Goal: Transaction & Acquisition: Book appointment/travel/reservation

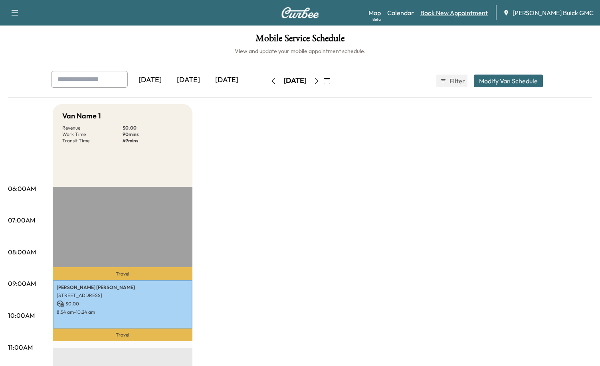
click at [451, 15] on link "Book New Appointment" at bounding box center [453, 13] width 67 height 10
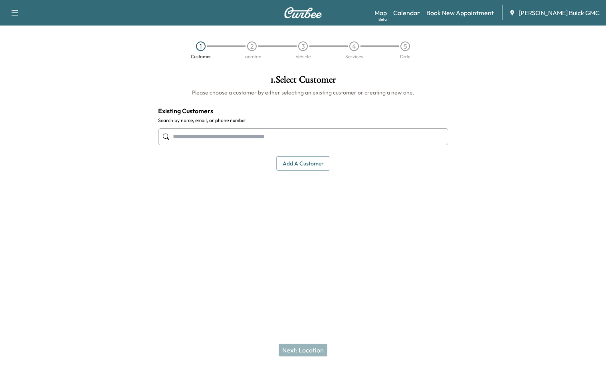
click at [231, 140] on input "text" at bounding box center [303, 136] width 290 height 17
type input "*"
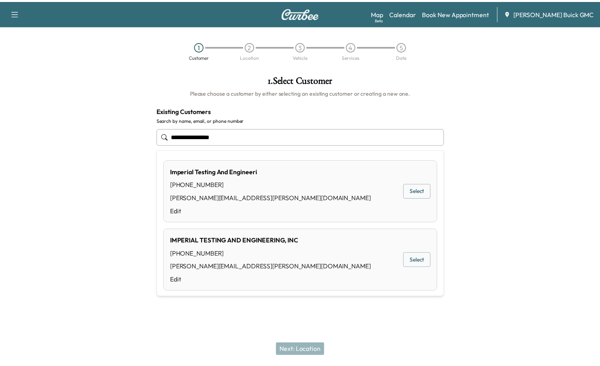
scroll to position [4, 0]
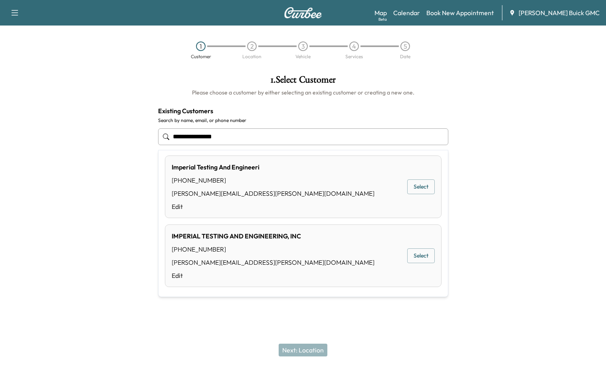
click at [417, 187] on button "Select" at bounding box center [421, 187] width 28 height 15
type input "**********"
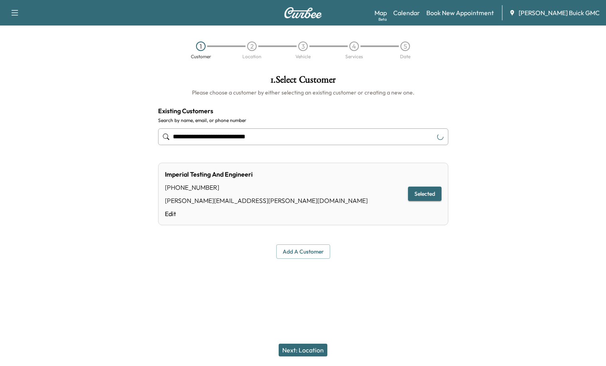
click at [309, 352] on button "Next: Location" at bounding box center [302, 350] width 49 height 13
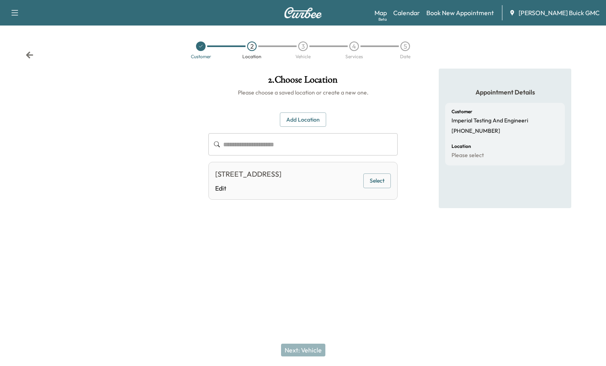
click at [373, 183] on button "Select" at bounding box center [377, 181] width 28 height 15
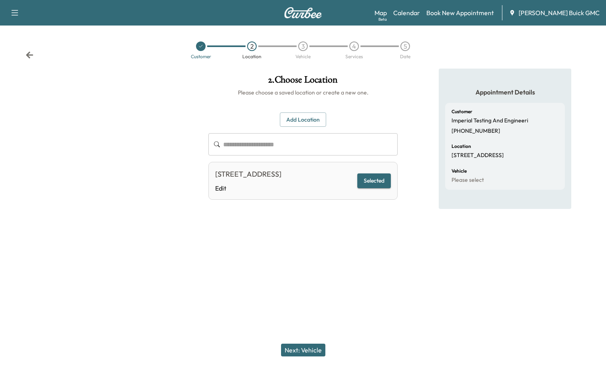
click at [292, 353] on button "Next: Vehicle" at bounding box center [303, 350] width 44 height 13
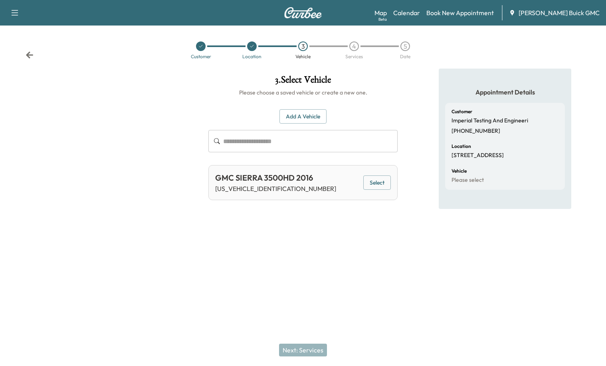
click at [366, 189] on button "Select" at bounding box center [377, 183] width 28 height 15
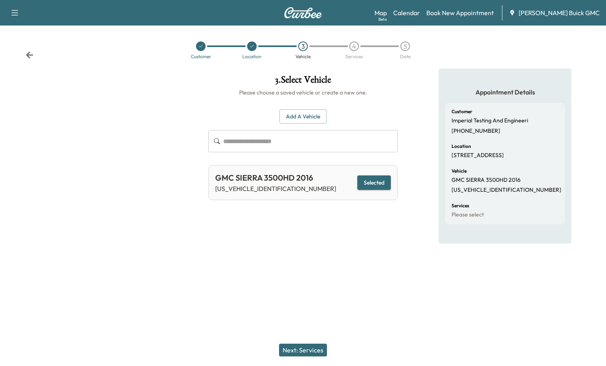
click at [302, 357] on div "Next: Services" at bounding box center [303, 350] width 606 height 32
click at [302, 353] on button "Next: Services" at bounding box center [303, 350] width 48 height 13
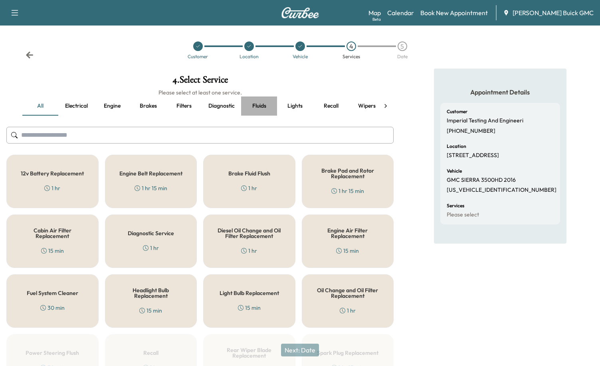
click at [257, 111] on button "Fluids" at bounding box center [259, 106] width 36 height 19
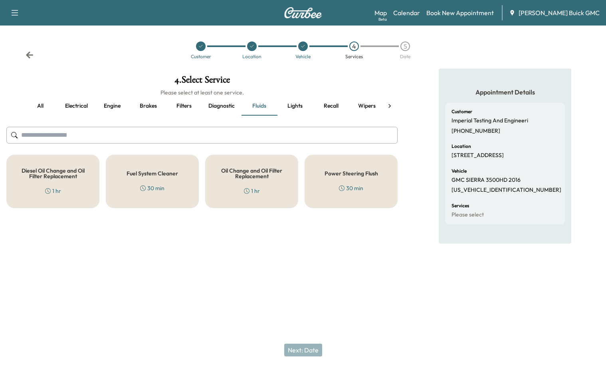
click at [255, 172] on h5 "Oil Change and Oil Filter Replacement" at bounding box center [251, 173] width 67 height 11
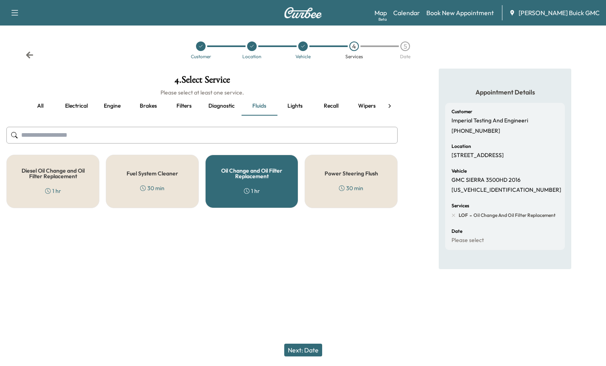
click at [304, 350] on button "Next: Date" at bounding box center [303, 350] width 38 height 13
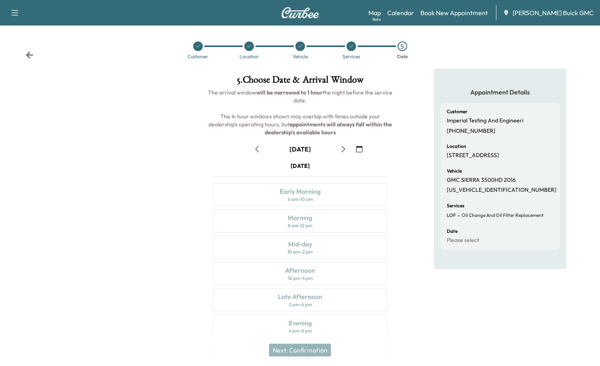
click at [342, 150] on icon "button" at bounding box center [343, 149] width 6 height 6
click at [341, 151] on icon "button" at bounding box center [343, 149] width 6 height 6
click at [307, 223] on div "8 am - 12 pm" at bounding box center [300, 226] width 24 height 6
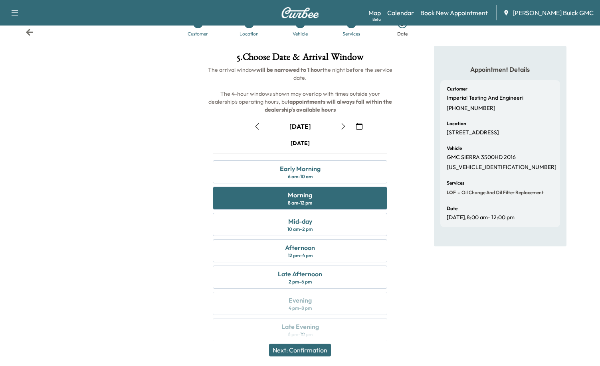
scroll to position [33, 0]
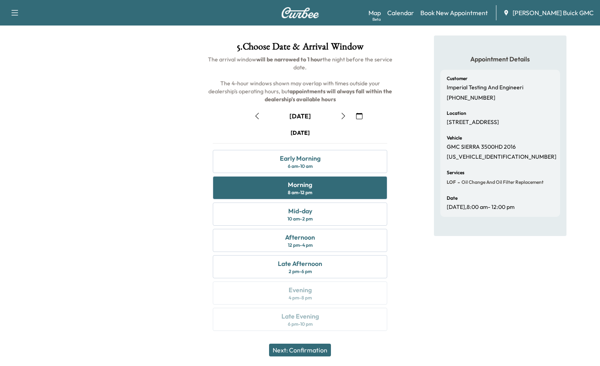
click at [315, 350] on button "Next: Confirmation" at bounding box center [300, 350] width 62 height 13
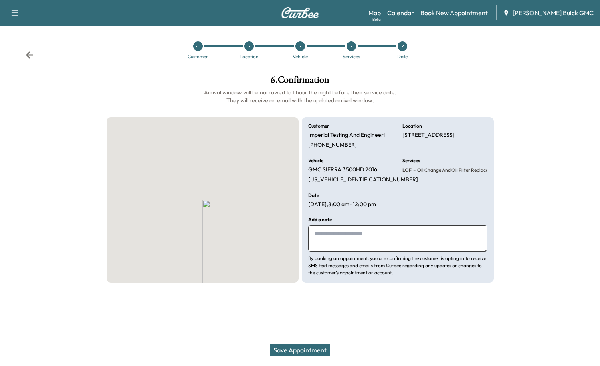
scroll to position [0, 0]
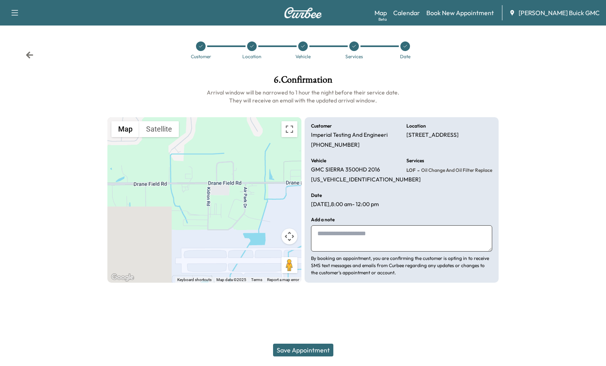
click at [348, 245] on textarea at bounding box center [401, 238] width 181 height 26
click at [316, 350] on button "Save Appointment" at bounding box center [303, 350] width 60 height 13
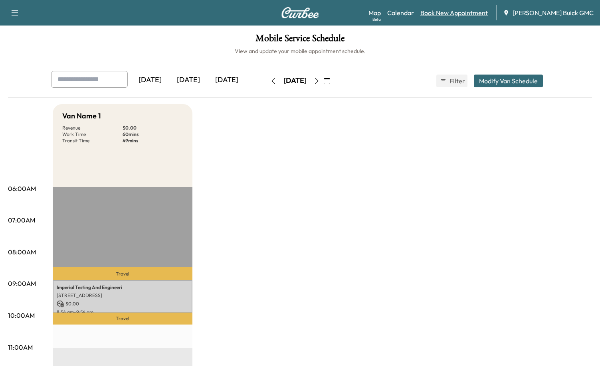
click at [455, 11] on link "Book New Appointment" at bounding box center [453, 13] width 67 height 10
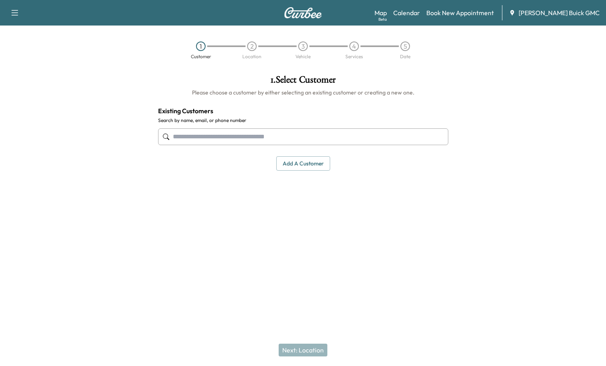
click at [279, 129] on input "text" at bounding box center [303, 136] width 290 height 17
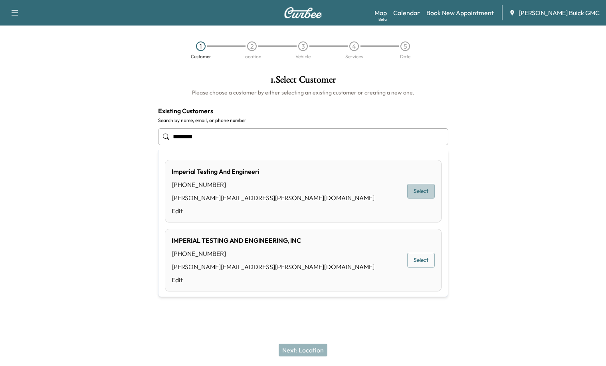
click at [419, 193] on button "Select" at bounding box center [421, 191] width 28 height 15
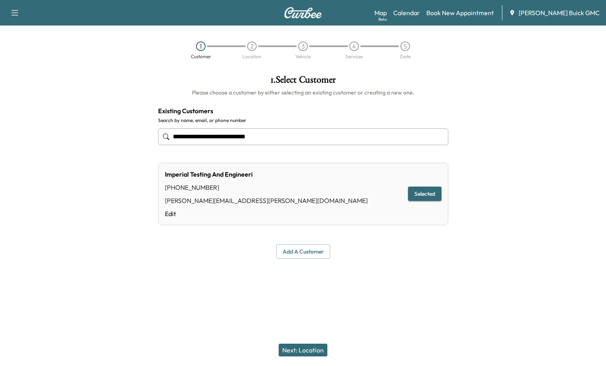
type input "**********"
click at [317, 345] on button "Next: Location" at bounding box center [302, 350] width 49 height 13
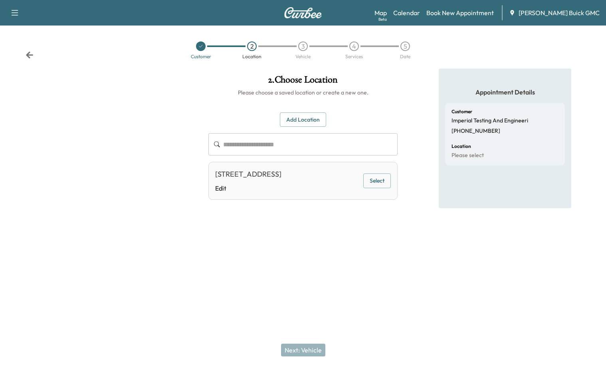
click at [376, 182] on button "Select" at bounding box center [377, 181] width 28 height 15
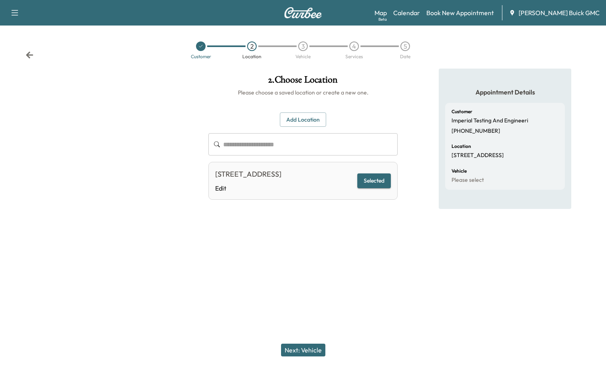
click at [297, 354] on button "Next: Vehicle" at bounding box center [303, 350] width 44 height 13
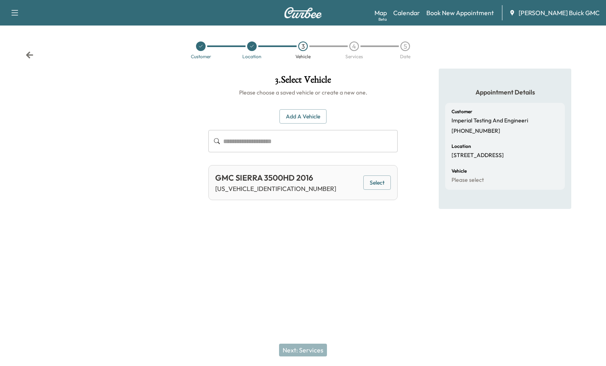
click at [375, 185] on button "Select" at bounding box center [377, 183] width 28 height 15
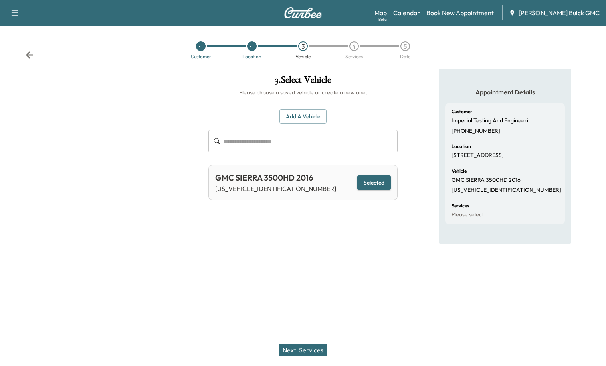
click at [292, 357] on div "Next: Services" at bounding box center [303, 350] width 606 height 32
click at [292, 354] on button "Next: Services" at bounding box center [303, 350] width 48 height 13
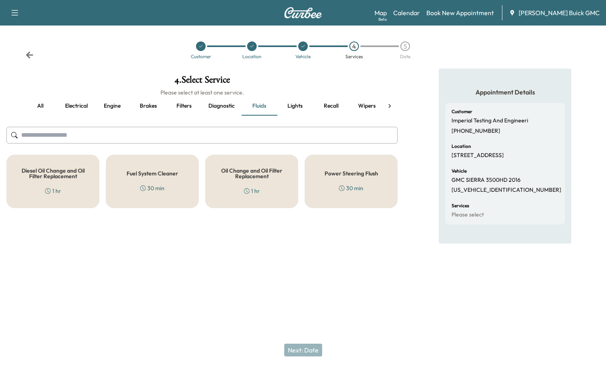
click at [266, 184] on div "Oil Change and Oil Filter Replacement 1 hr" at bounding box center [251, 181] width 93 height 53
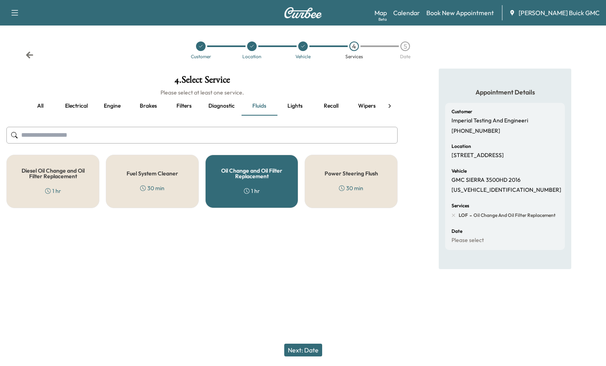
click at [297, 355] on button "Next: Date" at bounding box center [303, 350] width 38 height 13
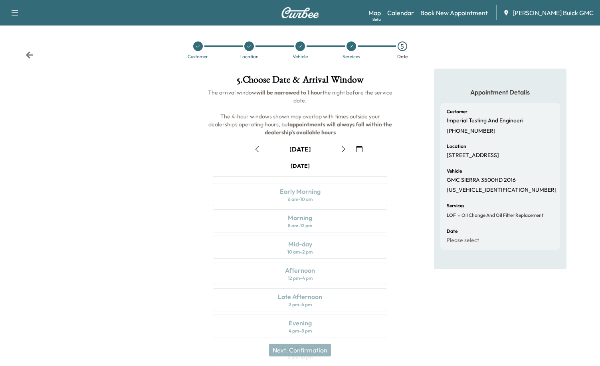
click at [342, 149] on icon "button" at bounding box center [343, 149] width 6 height 6
click at [269, 225] on div "Morning 8 am - 12 pm" at bounding box center [300, 220] width 174 height 23
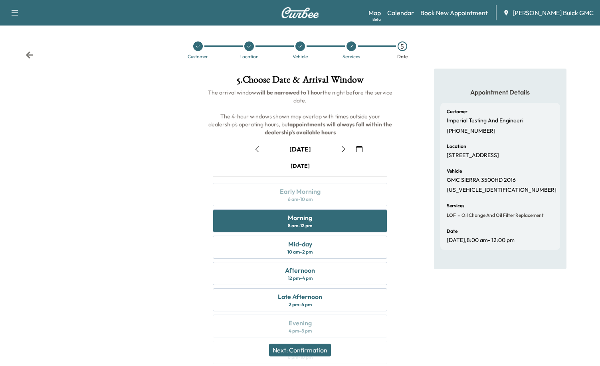
click at [309, 351] on button "Next: Confirmation" at bounding box center [300, 350] width 62 height 13
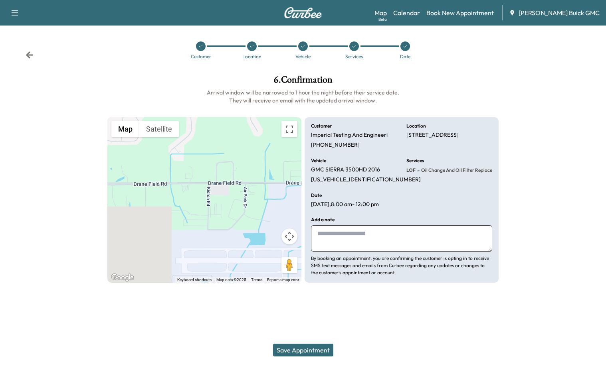
click at [317, 352] on button "Save Appointment" at bounding box center [303, 350] width 60 height 13
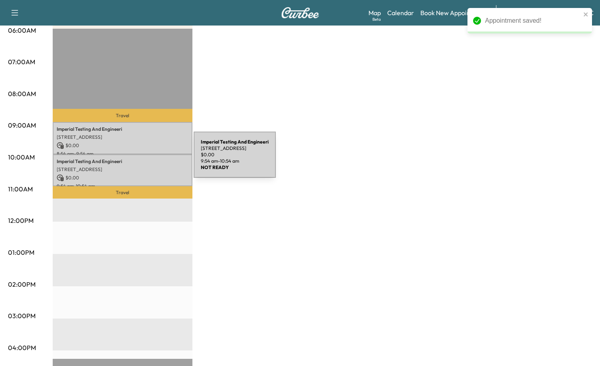
scroll to position [160, 0]
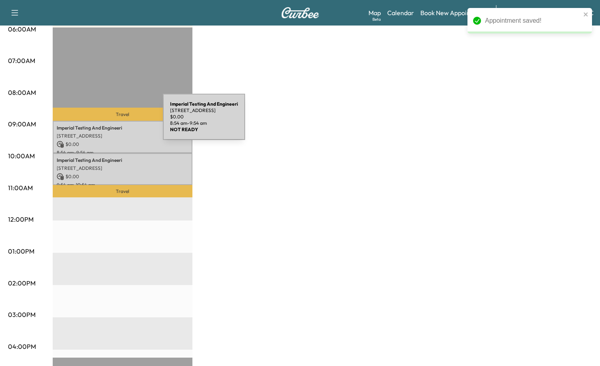
click at [101, 118] on p "Travel" at bounding box center [123, 114] width 140 height 13
click at [107, 128] on p "Imperial Testing And Engineeri" at bounding box center [123, 128] width 132 height 6
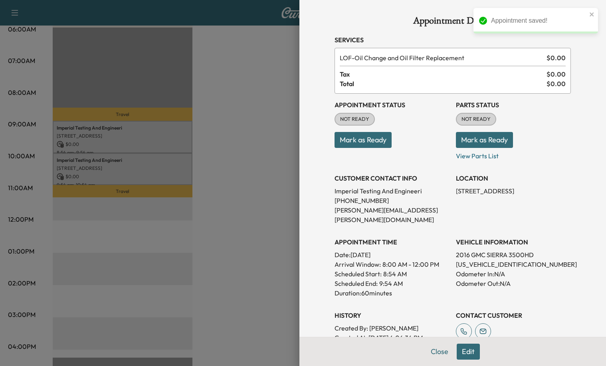
click at [494, 138] on button "Mark as Ready" at bounding box center [484, 140] width 57 height 16
click at [344, 143] on button "Mark as Ready" at bounding box center [362, 140] width 57 height 16
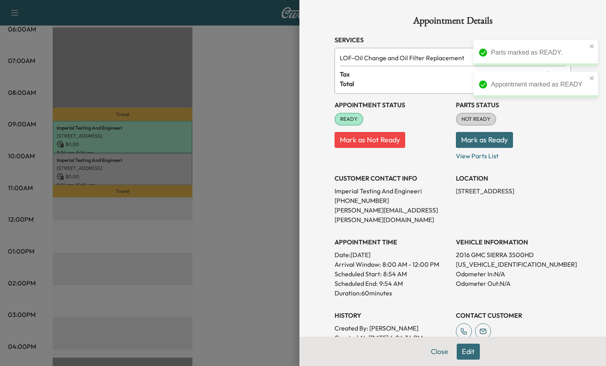
click at [116, 173] on div at bounding box center [303, 183] width 606 height 366
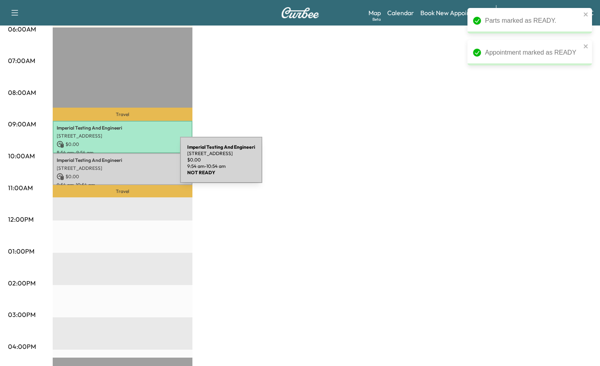
click at [120, 165] on p "[STREET_ADDRESS]" at bounding box center [123, 168] width 132 height 6
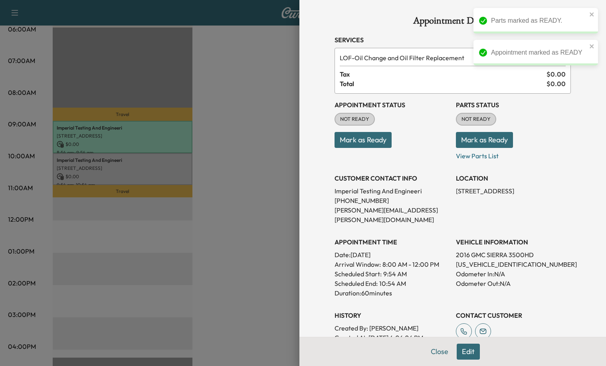
click at [474, 134] on button "Mark as Ready" at bounding box center [484, 140] width 57 height 16
click at [363, 140] on button "Mark as Ready" at bounding box center [362, 140] width 57 height 16
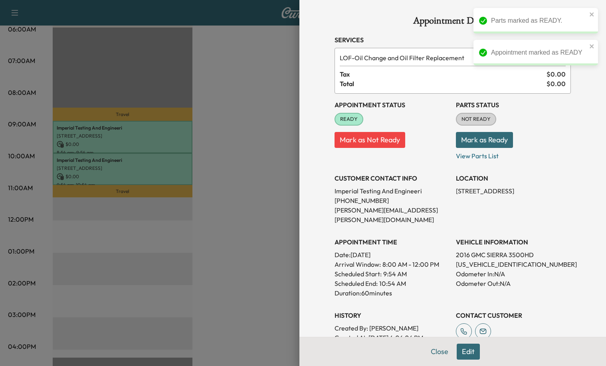
click at [476, 138] on button "Mark as Ready" at bounding box center [484, 140] width 57 height 16
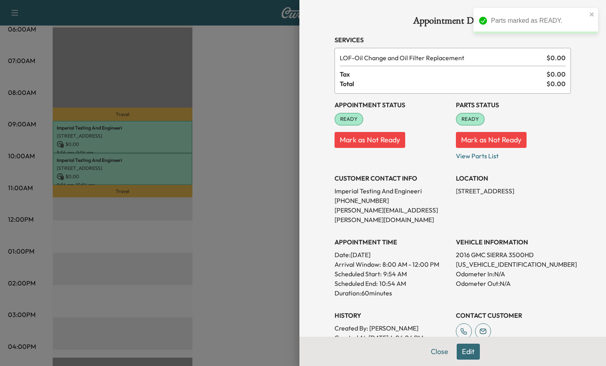
click at [256, 155] on div at bounding box center [303, 183] width 606 height 366
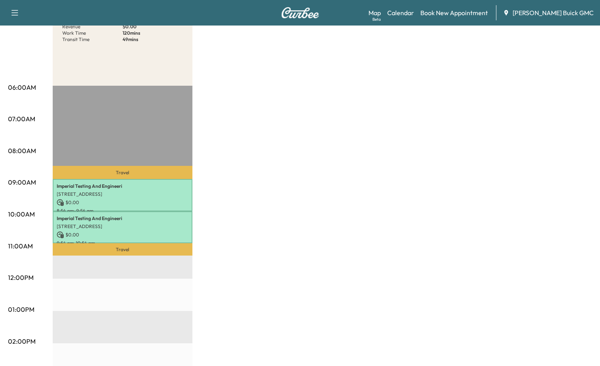
scroll to position [120, 0]
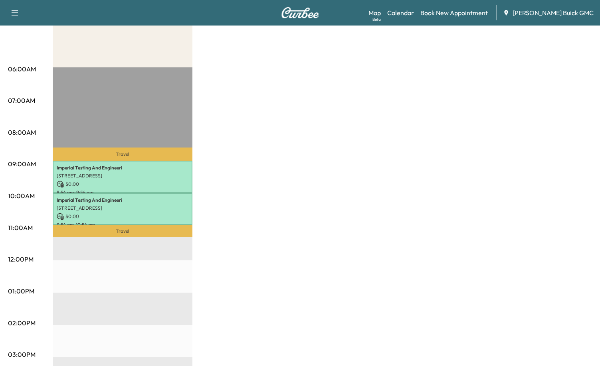
drag, startPoint x: 295, startPoint y: 172, endPoint x: 283, endPoint y: 159, distance: 17.2
click at [295, 172] on div "Van Name 1 Revenue $ 0.00 Work Time 120 mins Transit Time 49 mins Travel Imperi…" at bounding box center [322, 283] width 539 height 598
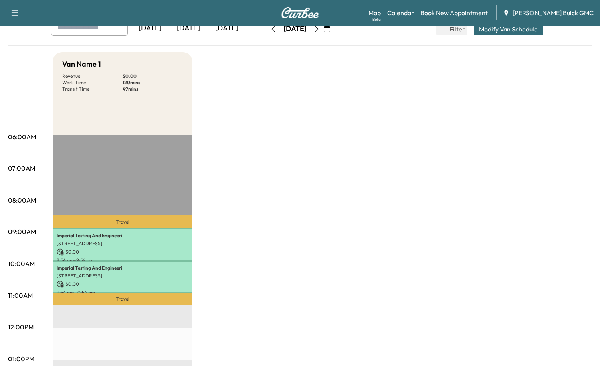
scroll to position [0, 0]
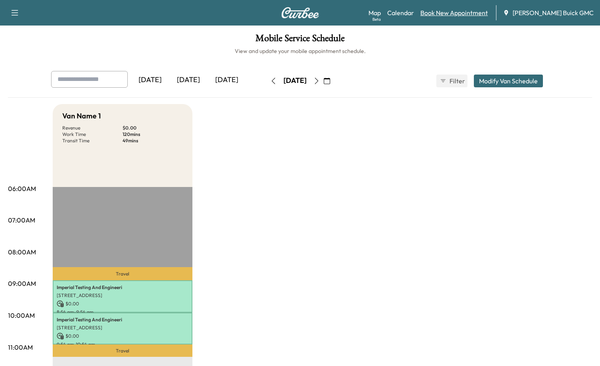
click at [459, 10] on link "Book New Appointment" at bounding box center [453, 13] width 67 height 10
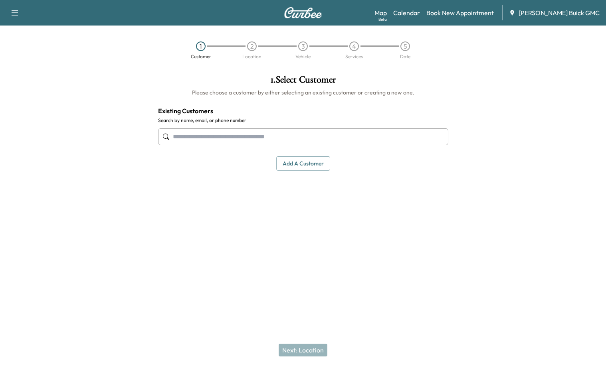
click at [180, 134] on input "text" at bounding box center [303, 136] width 290 height 17
paste input "**********"
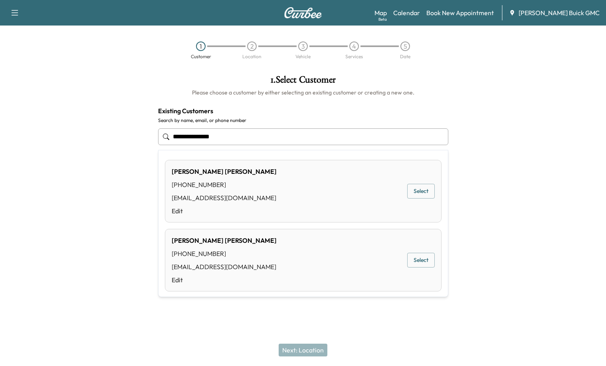
type input "**********"
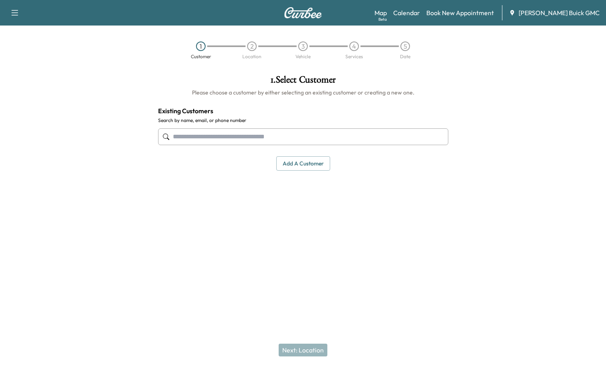
click at [225, 126] on div at bounding box center [303, 137] width 290 height 26
click at [229, 135] on input "text" at bounding box center [303, 136] width 290 height 17
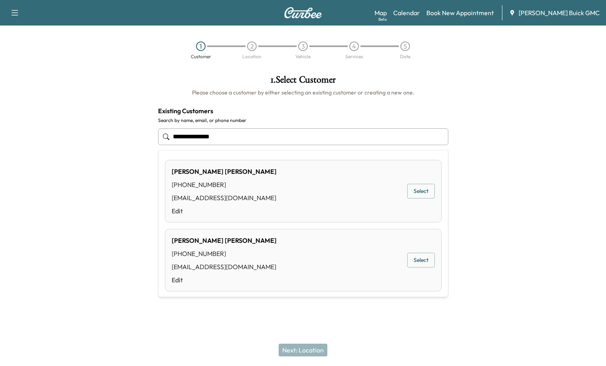
click at [413, 189] on button "Select" at bounding box center [421, 191] width 28 height 15
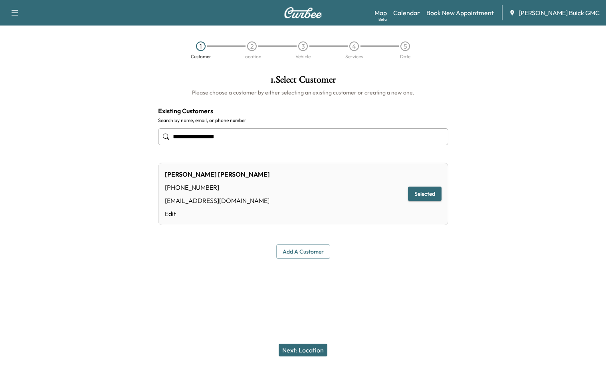
type input "**********"
click at [307, 348] on button "Next: Location" at bounding box center [302, 350] width 49 height 13
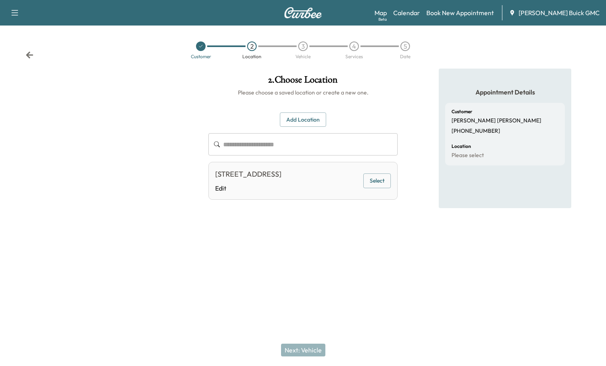
click at [377, 183] on button "Select" at bounding box center [377, 181] width 28 height 15
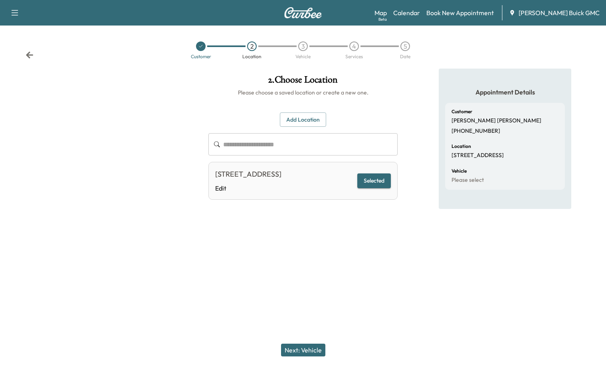
click at [309, 347] on button "Next: Vehicle" at bounding box center [303, 350] width 44 height 13
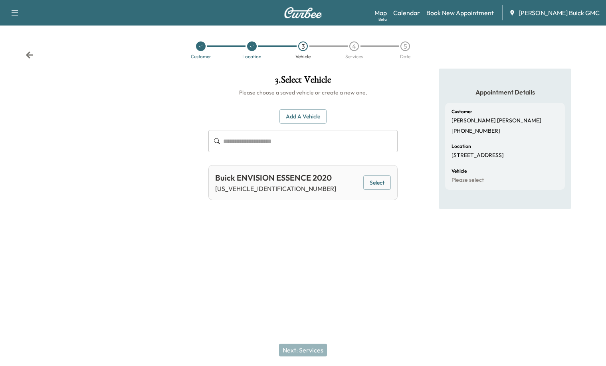
click at [312, 118] on button "Add a Vehicle" at bounding box center [302, 116] width 47 height 15
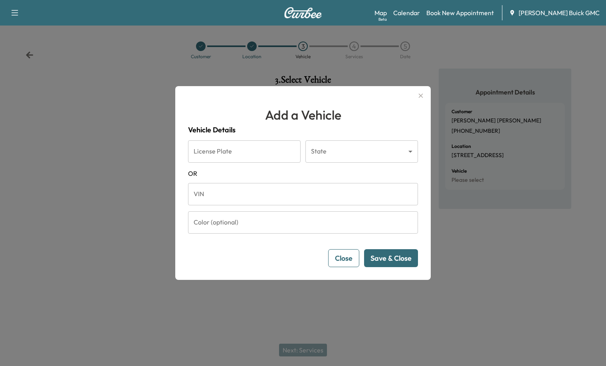
click at [236, 201] on input "VIN" at bounding box center [303, 194] width 230 height 22
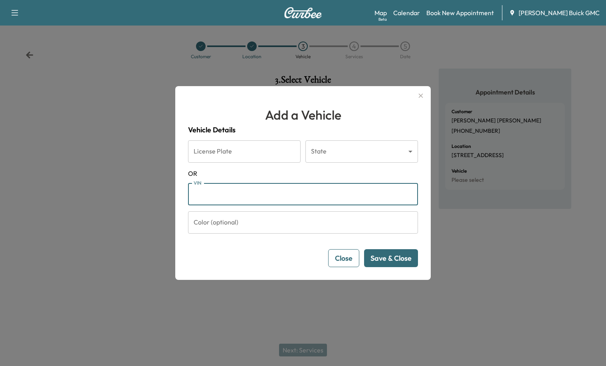
paste input "**********"
type input "**********"
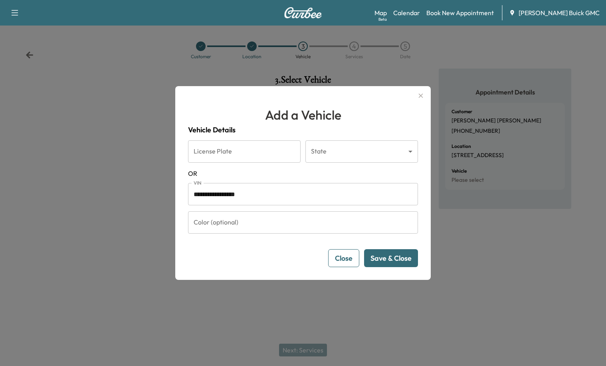
click at [393, 262] on button "Save & Close" at bounding box center [391, 258] width 54 height 18
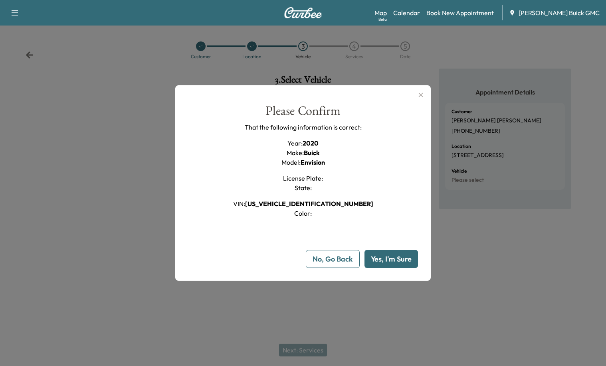
click at [408, 260] on button "Yes, I'm Sure" at bounding box center [390, 259] width 53 height 18
click at [399, 263] on button "Yes, I'm Sure" at bounding box center [390, 259] width 53 height 18
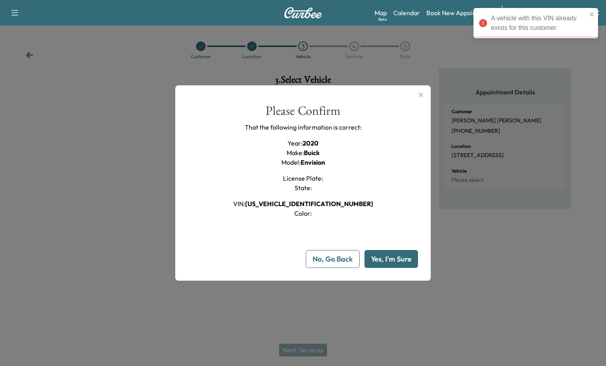
click at [594, 13] on div "A vehicle with this VIN already exists for this customer" at bounding box center [535, 23] width 124 height 30
click at [592, 15] on icon "close" at bounding box center [591, 14] width 4 height 4
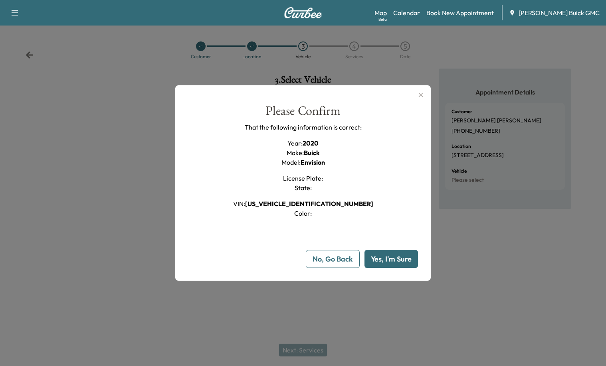
click at [435, 93] on div at bounding box center [303, 183] width 606 height 366
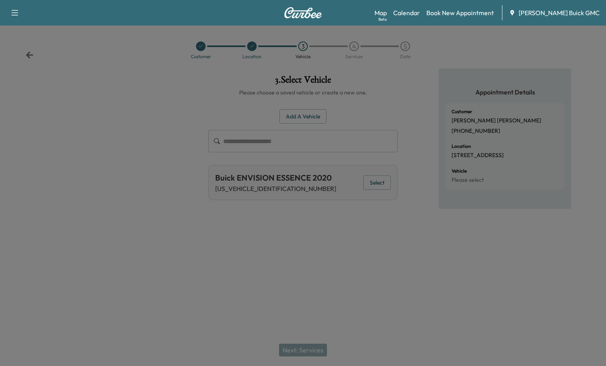
click at [407, 92] on div "Appointment Details Customer [PERSON_NAME] [PHONE_NUMBER] Location [STREET_ADDR…" at bounding box center [505, 160] width 202 height 183
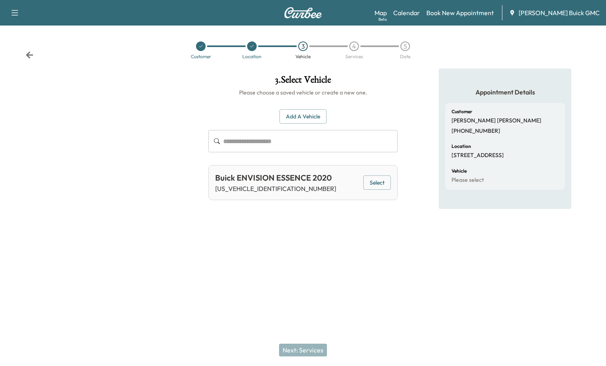
click at [376, 178] on button "Select" at bounding box center [377, 183] width 28 height 15
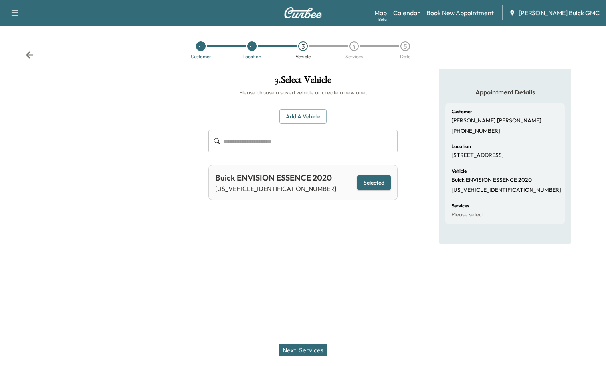
click at [313, 350] on button "Next: Services" at bounding box center [303, 350] width 48 height 13
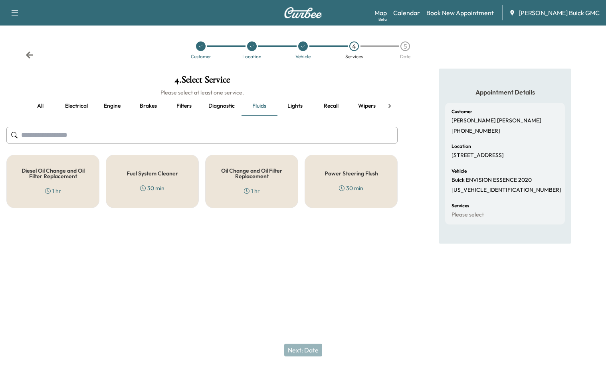
click at [255, 180] on div "Oil Change and Oil Filter Replacement 1 hr" at bounding box center [251, 181] width 93 height 53
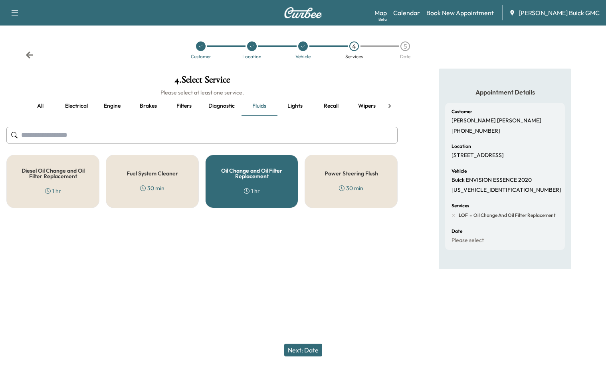
click at [37, 109] on button "all" at bounding box center [40, 106] width 36 height 19
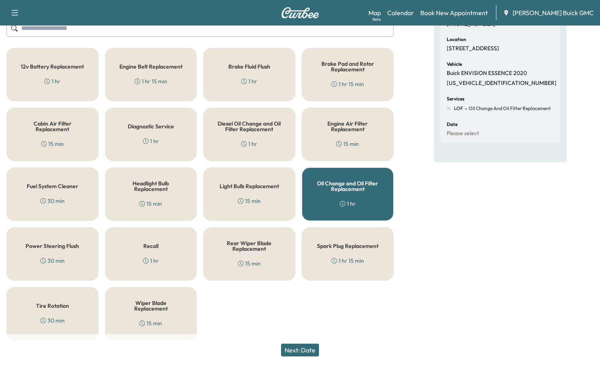
scroll to position [108, 0]
click at [163, 142] on div "Diagnostic Service 1 hr" at bounding box center [151, 133] width 92 height 53
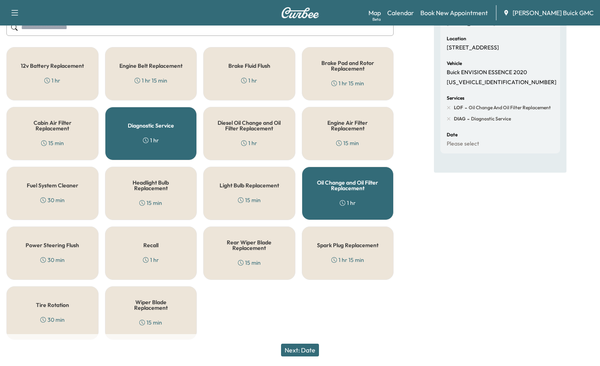
click at [299, 349] on button "Next: Date" at bounding box center [300, 350] width 38 height 13
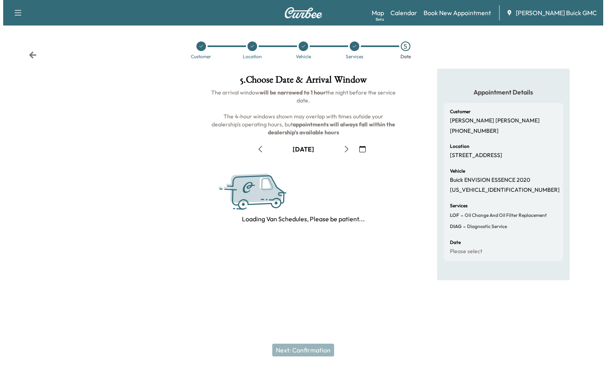
scroll to position [0, 0]
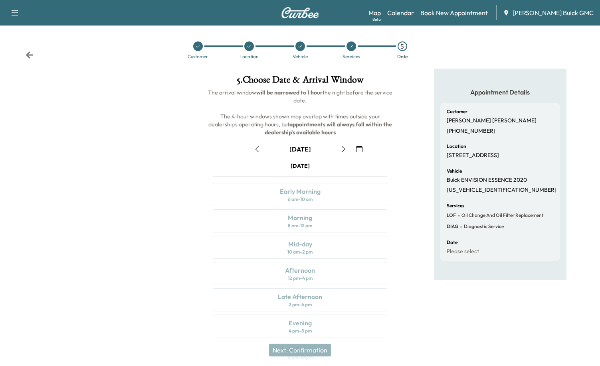
click at [339, 146] on button "button" at bounding box center [343, 149] width 14 height 13
click at [339, 147] on button "button" at bounding box center [343, 149] width 14 height 13
click at [343, 147] on icon "button" at bounding box center [343, 149] width 4 height 6
click at [343, 148] on icon "button" at bounding box center [343, 149] width 4 height 6
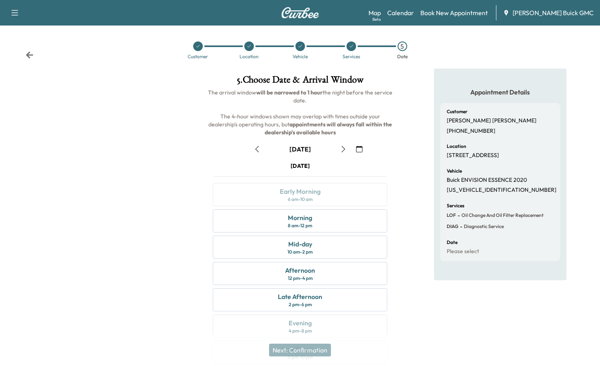
click at [257, 147] on icon "button" at bounding box center [257, 149] width 6 height 6
click at [341, 148] on icon "button" at bounding box center [343, 149] width 6 height 6
click at [294, 219] on div "Morning" at bounding box center [300, 218] width 24 height 10
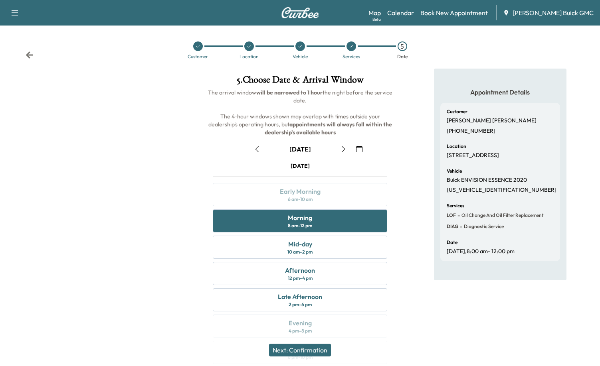
click at [304, 351] on button "Next: Confirmation" at bounding box center [300, 350] width 62 height 13
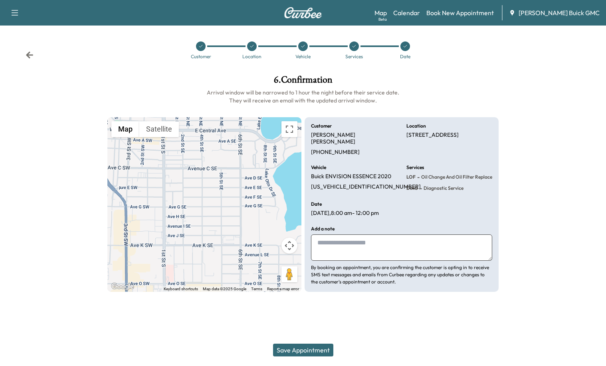
click at [347, 235] on textarea at bounding box center [401, 248] width 181 height 26
drag, startPoint x: 401, startPoint y: 206, endPoint x: 311, endPoint y: 208, distance: 89.4
click at [311, 208] on div "Customer [PERSON_NAME] [PHONE_NUMBER] Location [STREET_ADDRESS] Vehicle Buick E…" at bounding box center [401, 204] width 194 height 175
copy p "[DATE] 8:00 am - 12:00 pm"
click at [374, 251] on textarea at bounding box center [401, 248] width 181 height 26
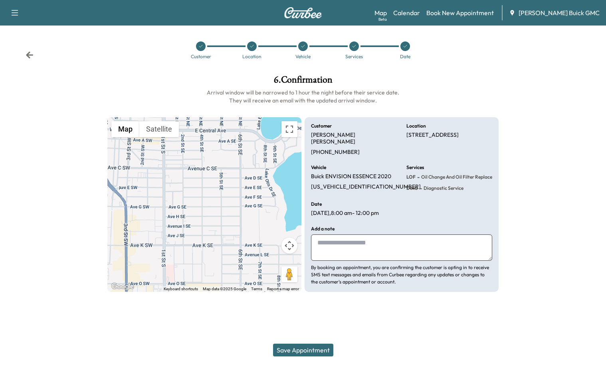
paste textarea "**********"
click at [422, 238] on textarea "**********" at bounding box center [401, 248] width 181 height 26
click at [428, 238] on textarea "**********" at bounding box center [401, 248] width 181 height 26
click at [415, 236] on textarea "**********" at bounding box center [401, 248] width 181 height 26
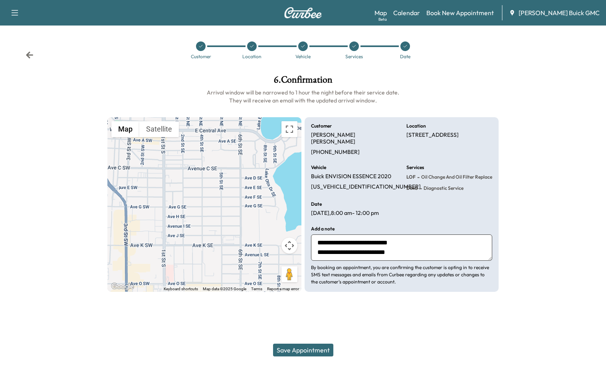
click at [316, 237] on textarea "**********" at bounding box center [401, 248] width 181 height 26
click at [456, 247] on textarea "**********" at bounding box center [401, 248] width 181 height 26
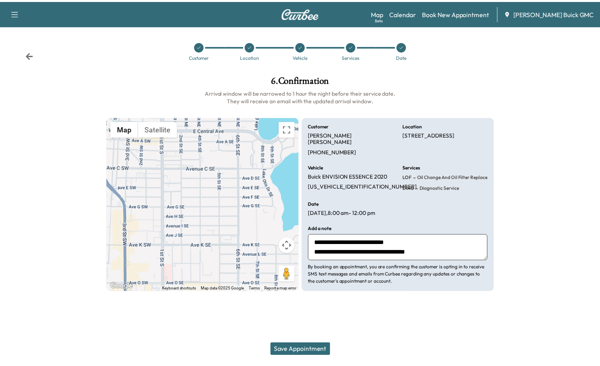
scroll to position [0, 0]
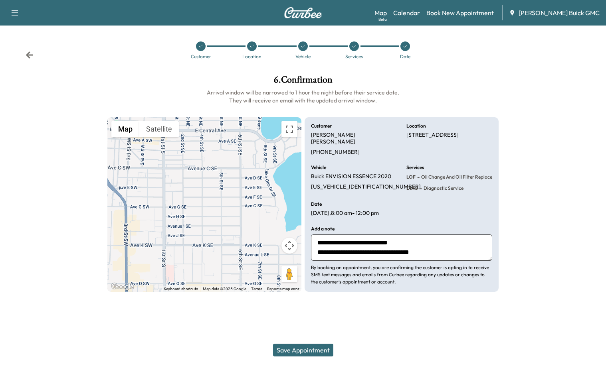
click at [448, 244] on textarea "**********" at bounding box center [401, 248] width 181 height 26
click at [472, 249] on textarea "**********" at bounding box center [401, 248] width 181 height 26
click at [448, 246] on textarea "**********" at bounding box center [401, 248] width 181 height 26
type textarea "**********"
click at [460, 246] on textarea "**********" at bounding box center [401, 248] width 181 height 26
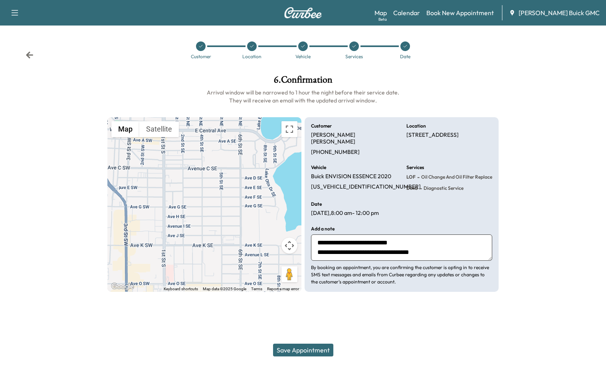
click at [305, 353] on button "Save Appointment" at bounding box center [303, 350] width 60 height 13
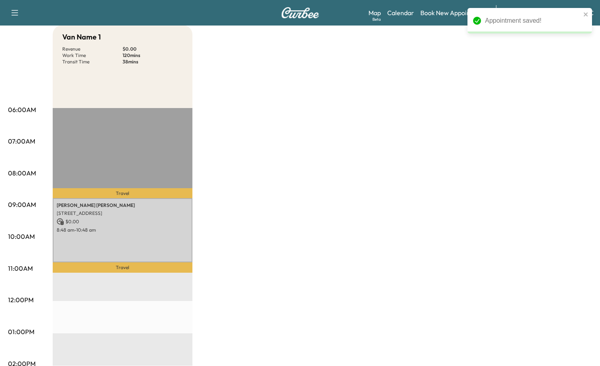
scroll to position [80, 0]
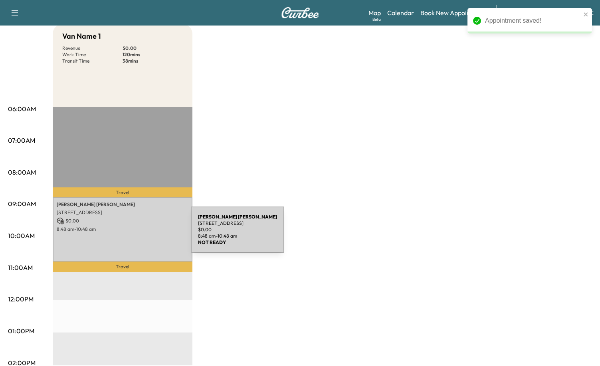
click at [130, 234] on div "[PERSON_NAME] [STREET_ADDRESS] $ 0.00 8:48 am - 10:48 am" at bounding box center [123, 229] width 140 height 65
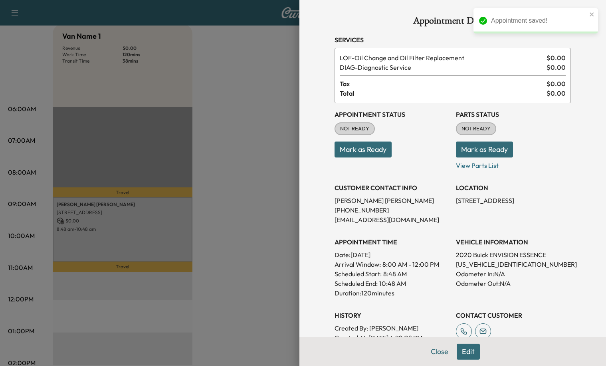
click at [382, 148] on button "Mark as Ready" at bounding box center [362, 150] width 57 height 16
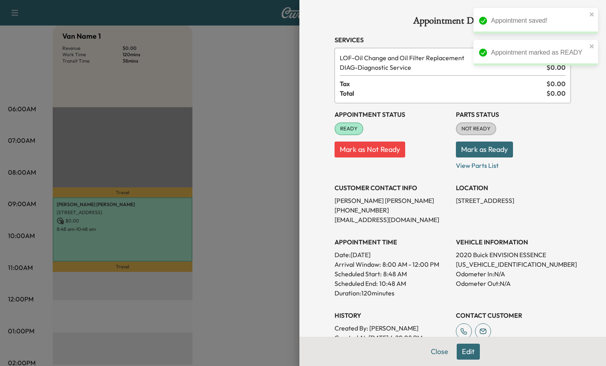
click at [482, 148] on button "Mark as Ready" at bounding box center [484, 150] width 57 height 16
click at [237, 207] on div at bounding box center [303, 183] width 606 height 366
